Goal: Entertainment & Leisure: Consume media (video, audio)

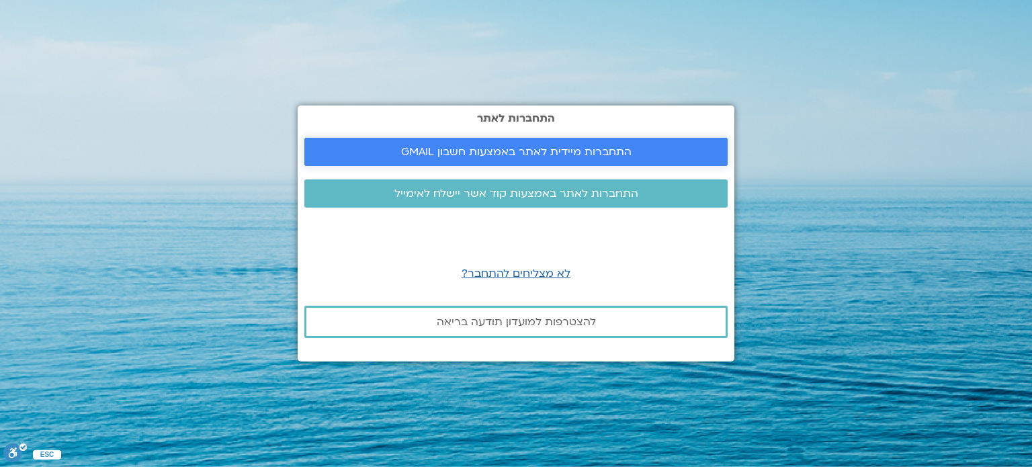
click at [489, 160] on link "התחברות מיידית לאתר באמצעות חשבון GMAIL" at bounding box center [515, 152] width 423 height 28
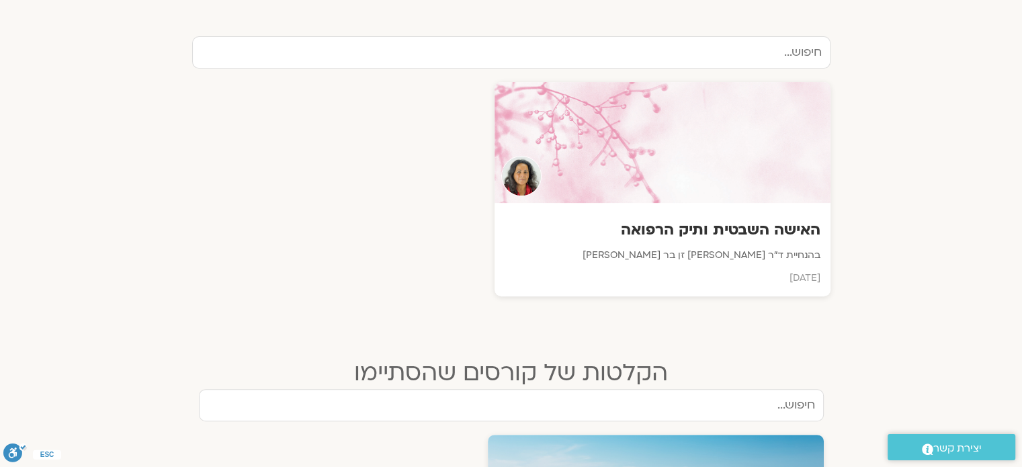
scroll to position [439, 0]
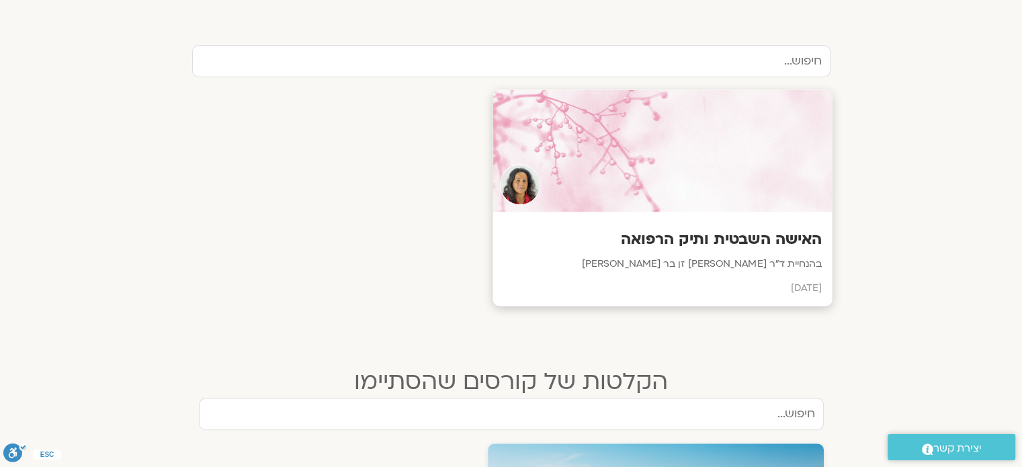
click at [693, 203] on div at bounding box center [662, 151] width 339 height 122
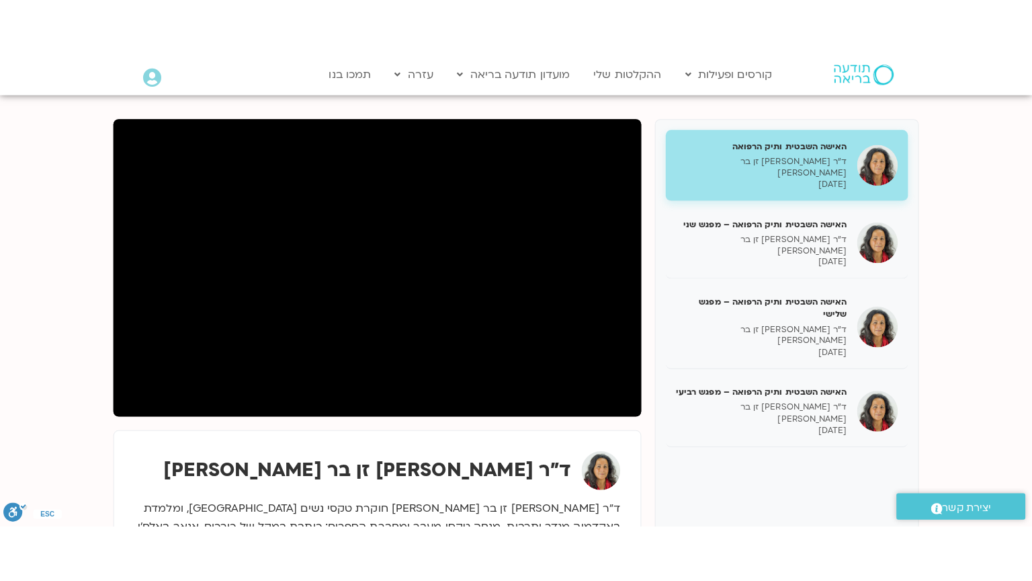
scroll to position [160, 0]
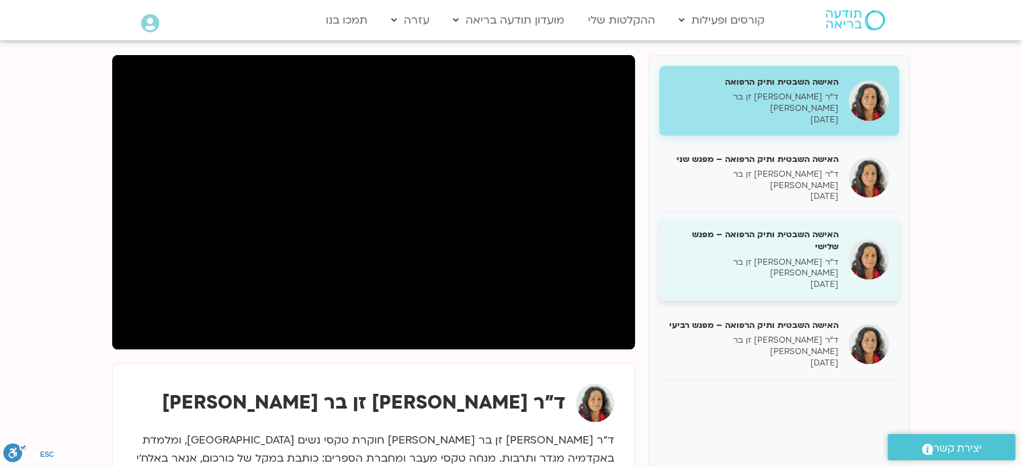
click at [763, 228] on h5 "האישה השבטית ותיק הרפואה – מפגש שלישי" at bounding box center [753, 240] width 169 height 24
